Goal: Book appointment/travel/reservation

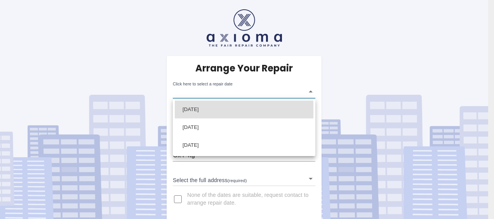
click at [219, 94] on body "Arrange Your Repair Click here to select a repair date ​ Phone Number   * 07588…" at bounding box center [247, 110] width 494 height 221
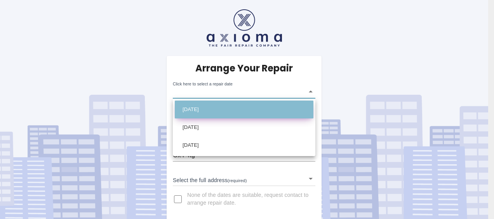
click at [208, 109] on li "[DATE]" at bounding box center [244, 110] width 139 height 18
type input "[DATE]T00:00:00.000Z"
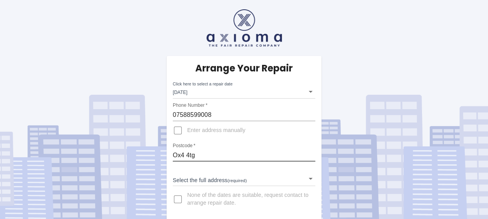
click at [196, 154] on input "Ox4 4tg" at bounding box center [244, 155] width 143 height 12
type input "OX4 4PW"
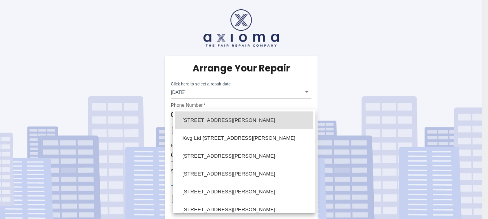
click at [245, 179] on body "Arrange Your Repair Click here to select a repair date [DATE] [DATE]T00:00:00.0…" at bounding box center [244, 110] width 488 height 221
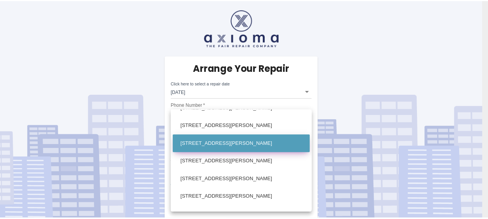
scroll to position [311, 0]
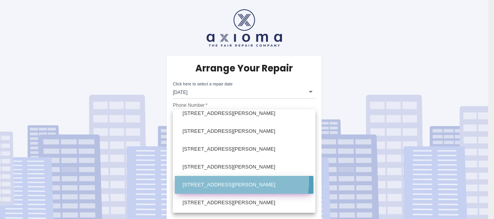
click at [237, 181] on li "[STREET_ADDRESS][PERSON_NAME]" at bounding box center [244, 185] width 139 height 18
type input "[STREET_ADDRESS][PERSON_NAME]"
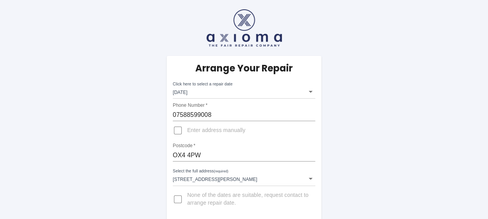
click at [343, 164] on div "Arrange Your Repair Click here to select a repair date [DATE] [DATE]T00:00:00.0…" at bounding box center [244, 222] width 500 height 445
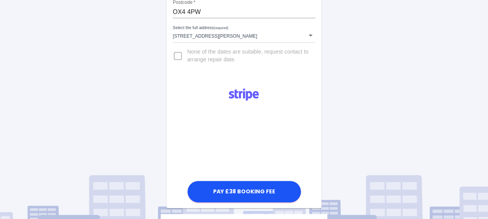
scroll to position [155, 0]
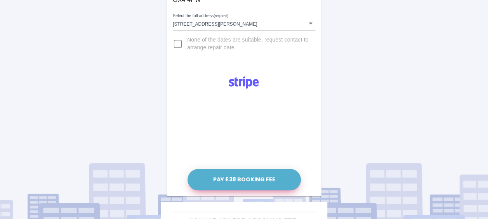
click at [238, 176] on button "Pay £38 Booking Fee" at bounding box center [244, 179] width 113 height 21
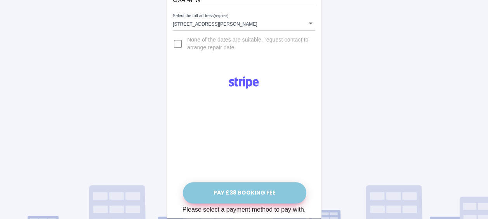
click at [268, 193] on button "Pay £38 Booking Fee" at bounding box center [244, 192] width 123 height 21
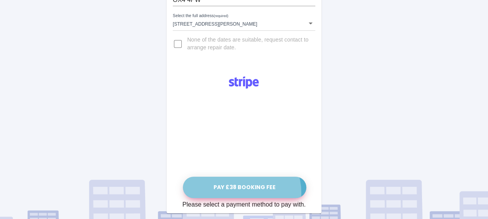
click at [244, 192] on button "Pay £38 Booking Fee" at bounding box center [244, 187] width 123 height 21
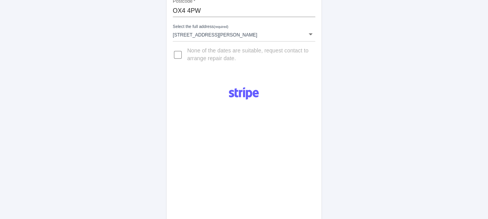
scroll to position [233, 0]
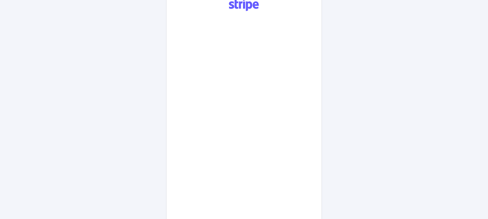
click at [348, 186] on div "Arrange Your Repair Click here to select a repair date [DATE] [DATE]T00:00:00.0…" at bounding box center [244, 73] width 500 height 613
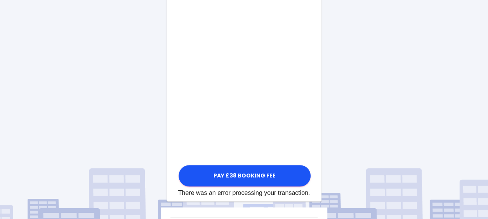
scroll to position [350, 0]
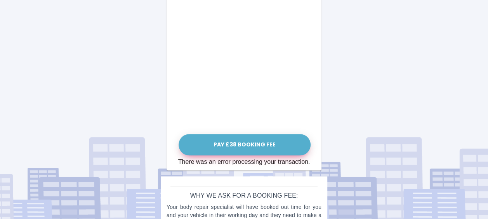
click at [260, 138] on button "Pay £38 Booking Fee" at bounding box center [245, 144] width 132 height 21
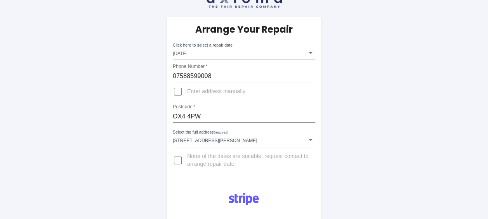
scroll to position [0, 0]
